Goal: Complete application form: Complete application form

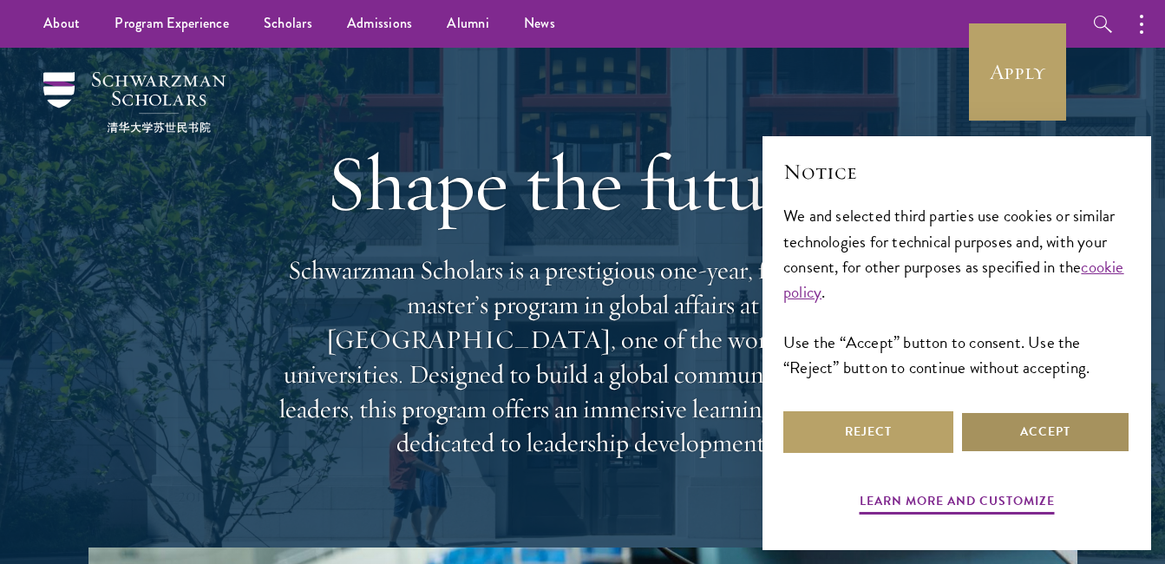
click at [986, 426] on button "Accept" at bounding box center [1045, 432] width 170 height 42
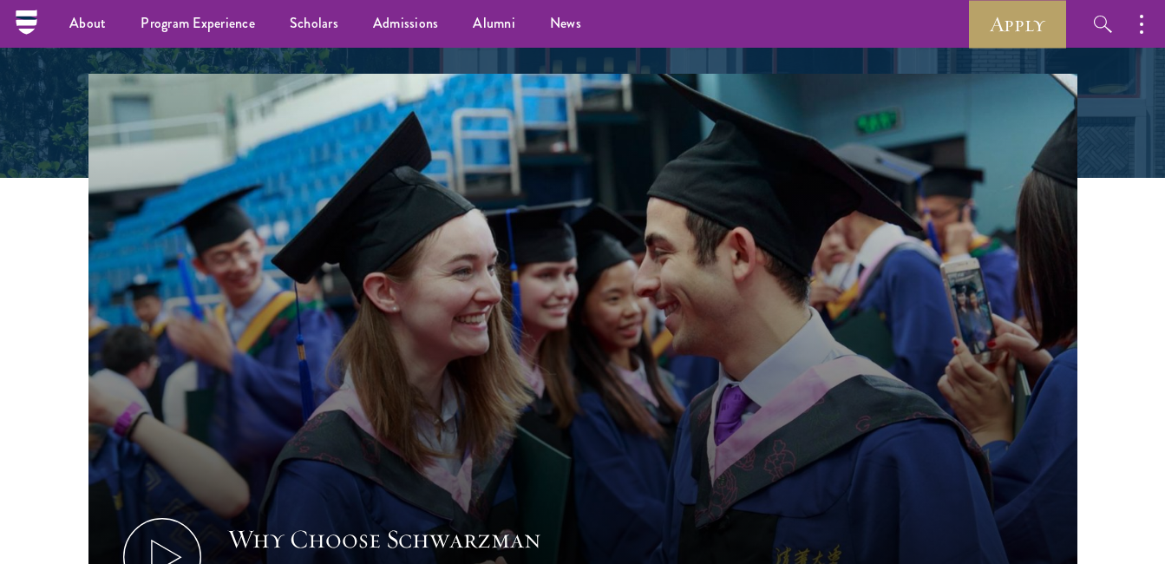
scroll to position [464, 0]
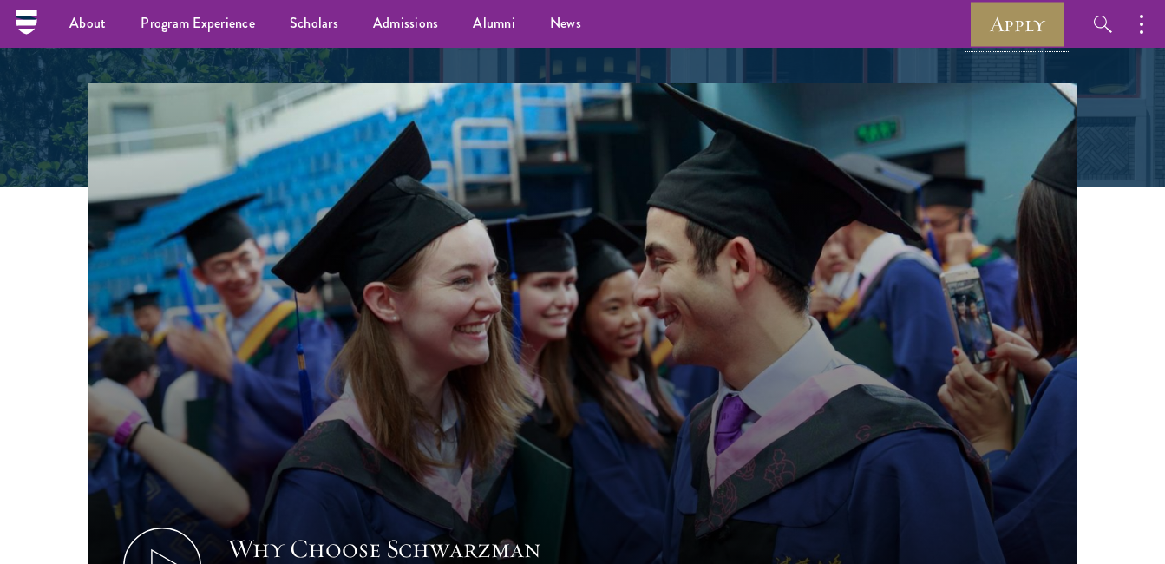
click at [1021, 18] on link "Apply" at bounding box center [1017, 24] width 97 height 48
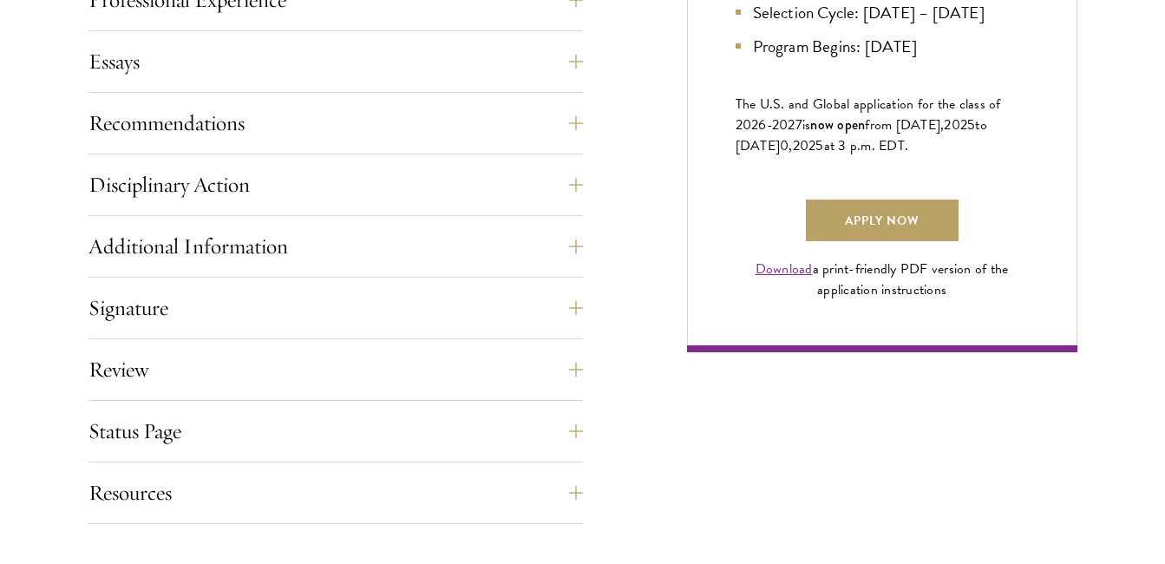
scroll to position [1225, 0]
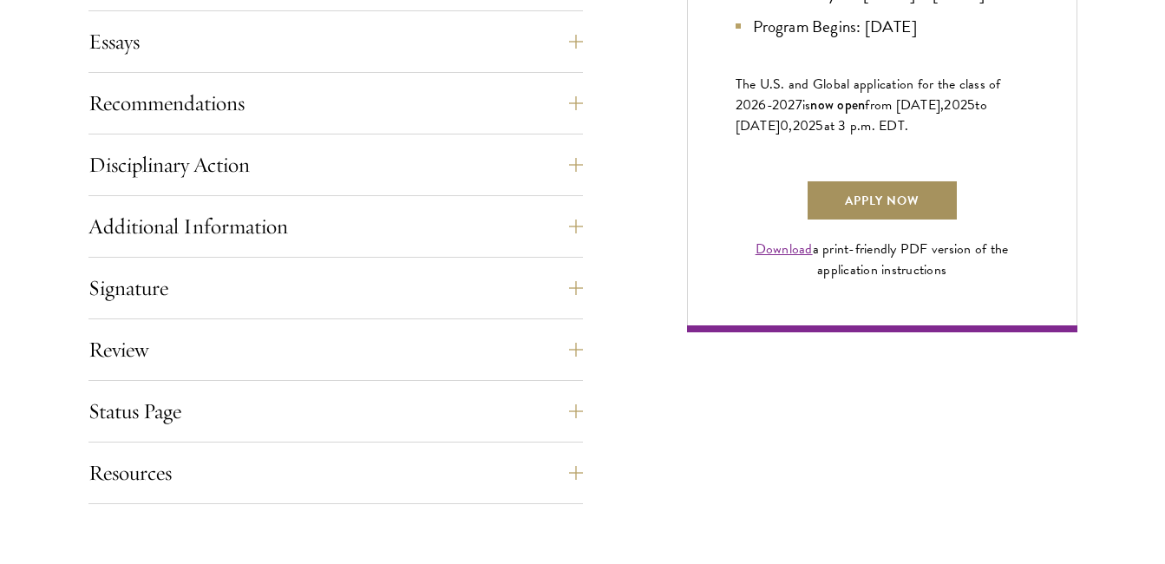
click at [895, 221] on link "Apply Now" at bounding box center [882, 201] width 153 height 42
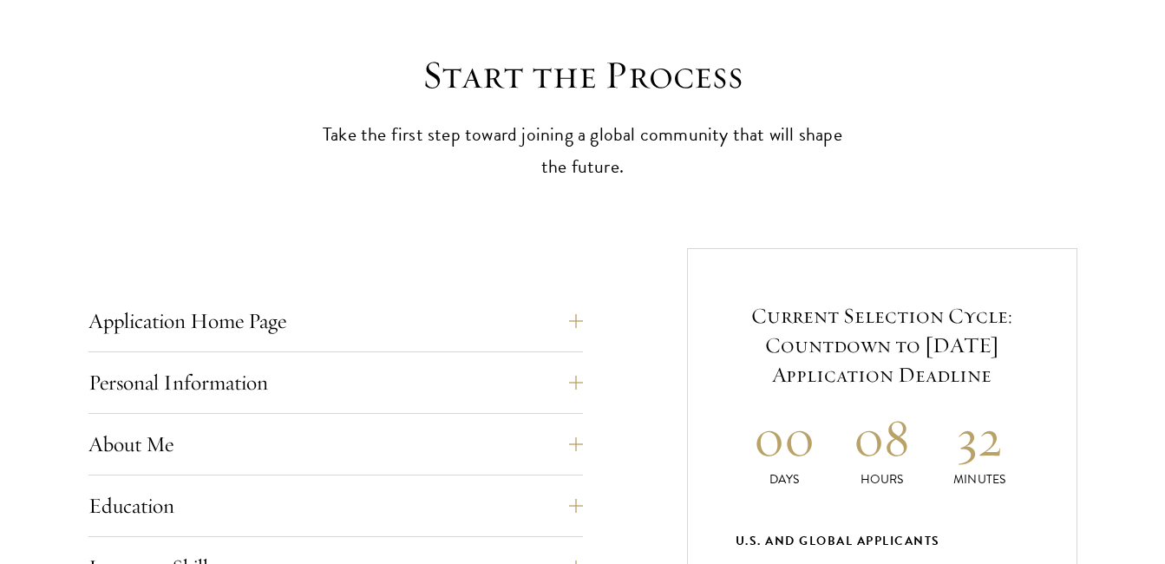
scroll to position [467, 0]
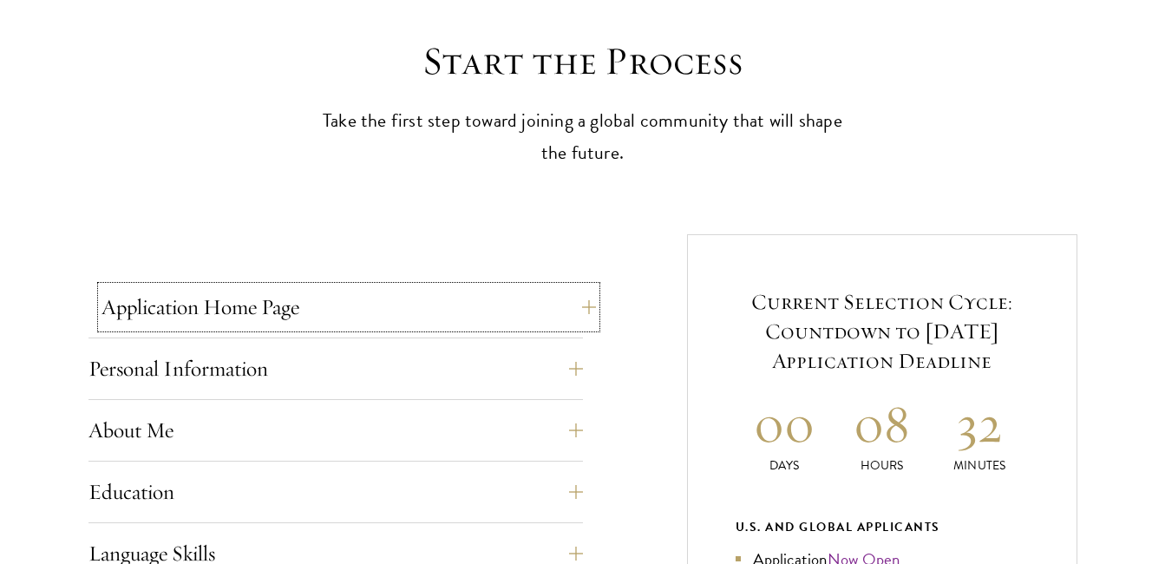
click at [298, 310] on button "Application Home Page" at bounding box center [348, 307] width 494 height 42
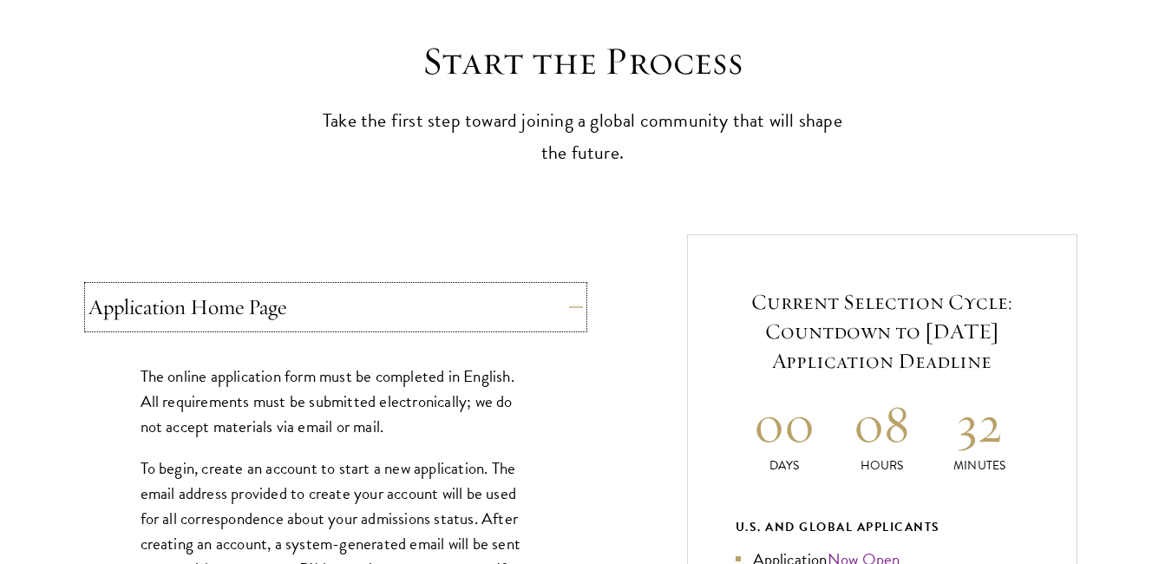
scroll to position [960, 0]
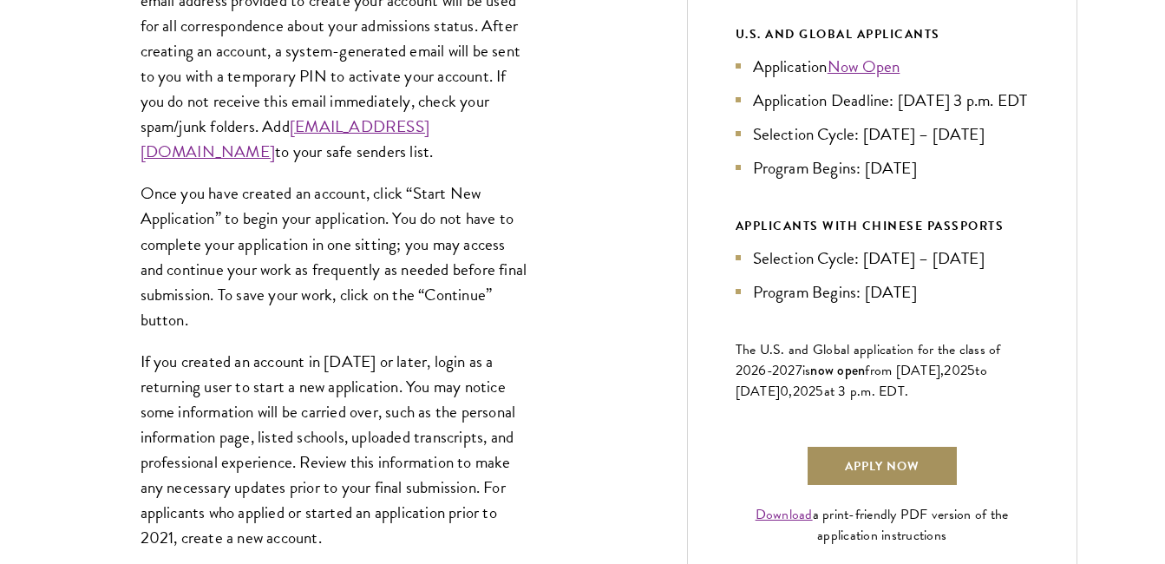
click at [880, 481] on link "Apply Now" at bounding box center [882, 466] width 153 height 42
